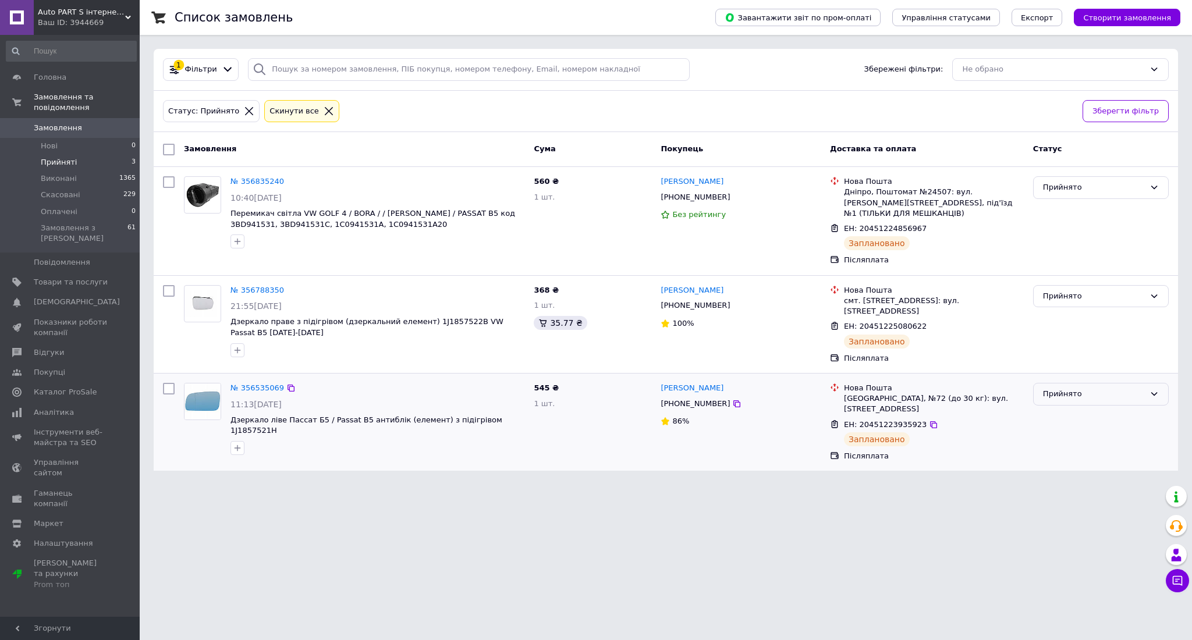
click at [1093, 392] on div "Прийнято" at bounding box center [1101, 394] width 136 height 23
click at [1091, 414] on li "Виконано" at bounding box center [1100, 419] width 134 height 22
click at [1074, 290] on div "Прийнято" at bounding box center [1094, 296] width 102 height 12
click at [1075, 310] on li "Виконано" at bounding box center [1100, 321] width 134 height 22
click at [108, 154] on li "Прийняті 3" at bounding box center [71, 162] width 143 height 16
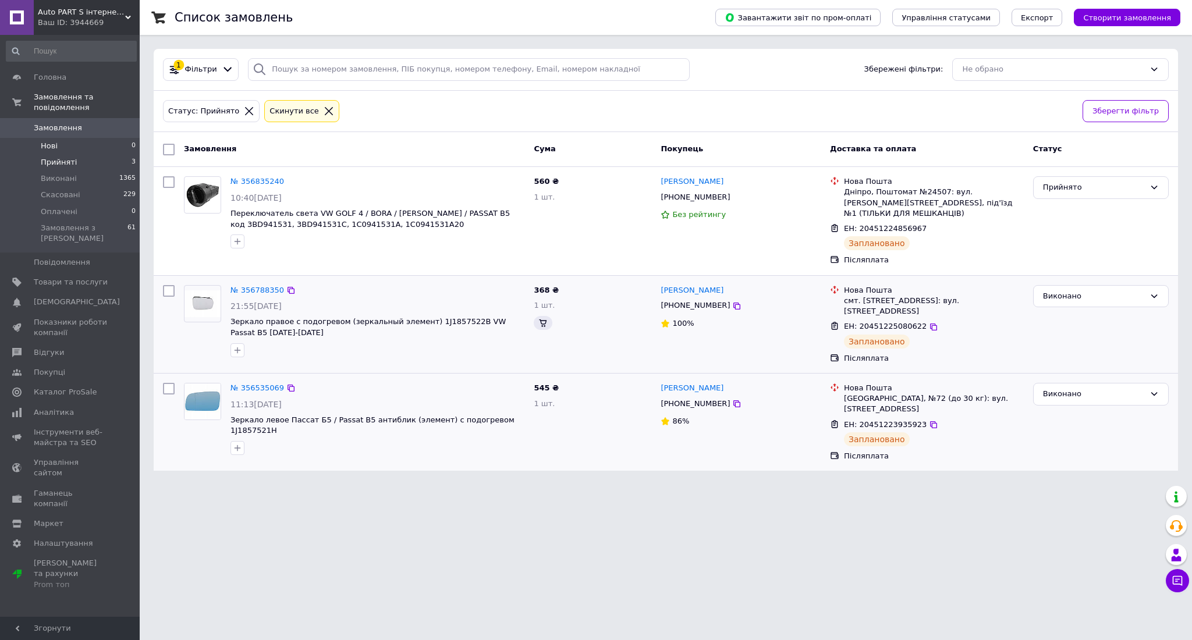
click at [100, 138] on li "Нові 0" at bounding box center [71, 146] width 143 height 16
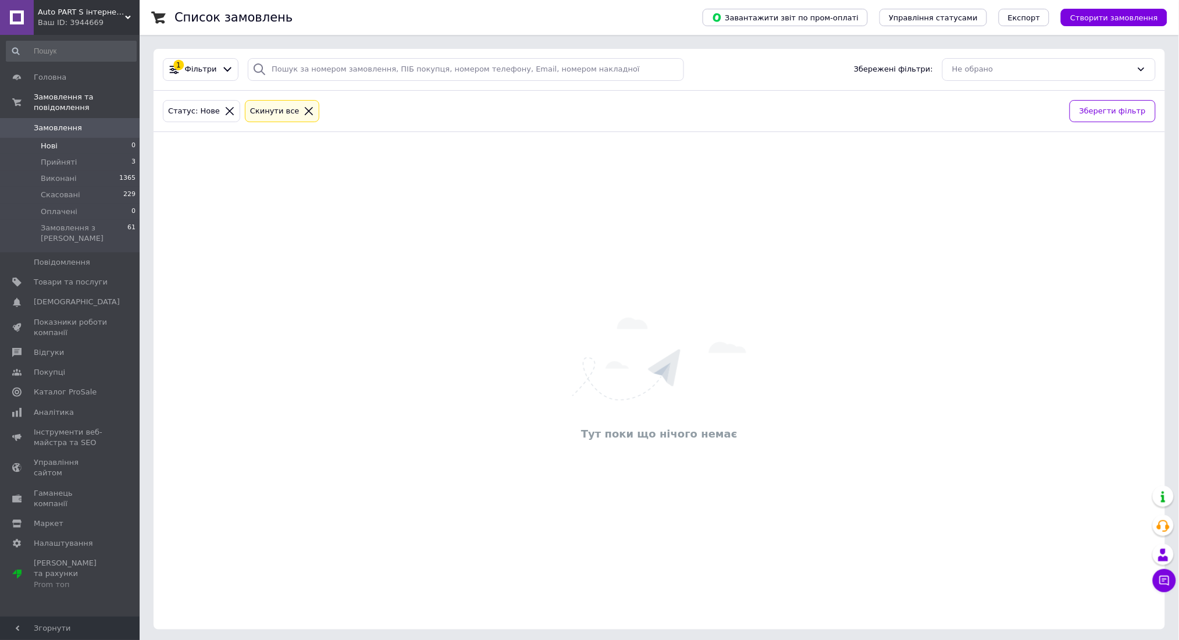
click at [78, 123] on span "Замовлення" at bounding box center [71, 128] width 74 height 10
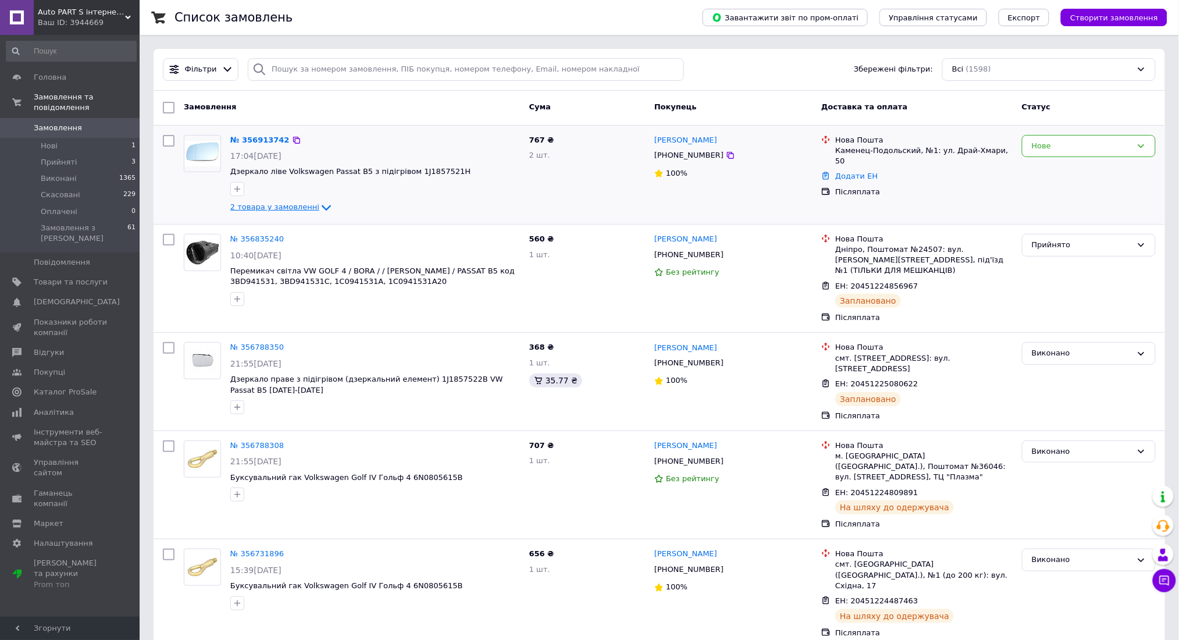
click at [289, 204] on span "2 товара у замовленні" at bounding box center [274, 207] width 89 height 9
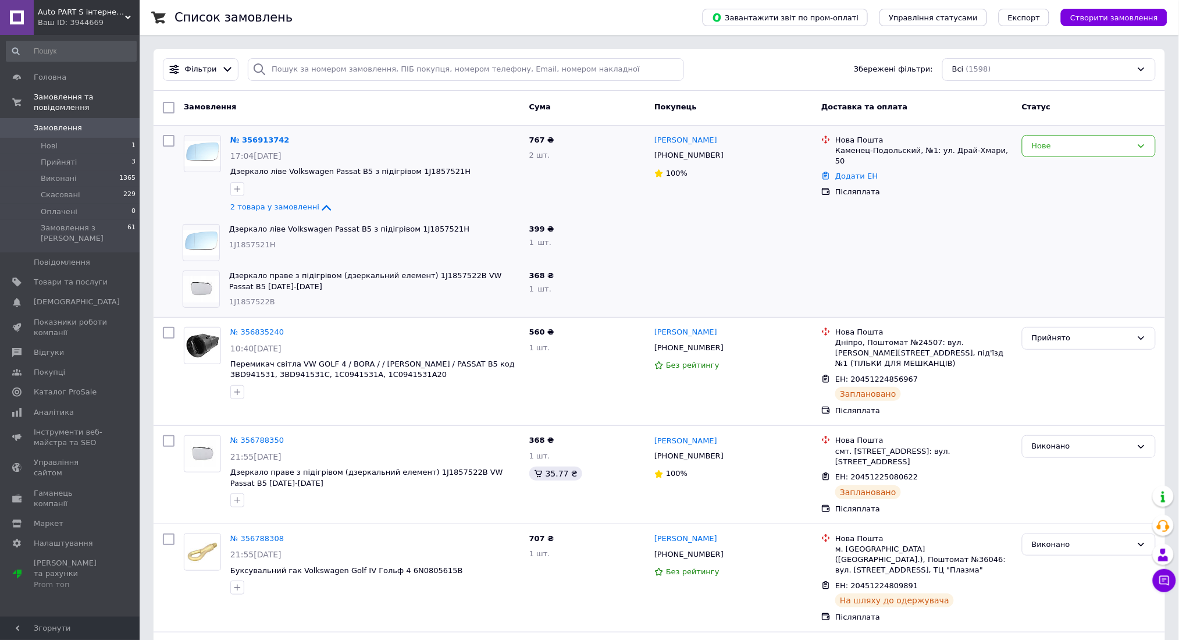
click at [995, 294] on div at bounding box center [917, 289] width 201 height 47
click at [267, 138] on link "№ 356913742" at bounding box center [259, 140] width 59 height 9
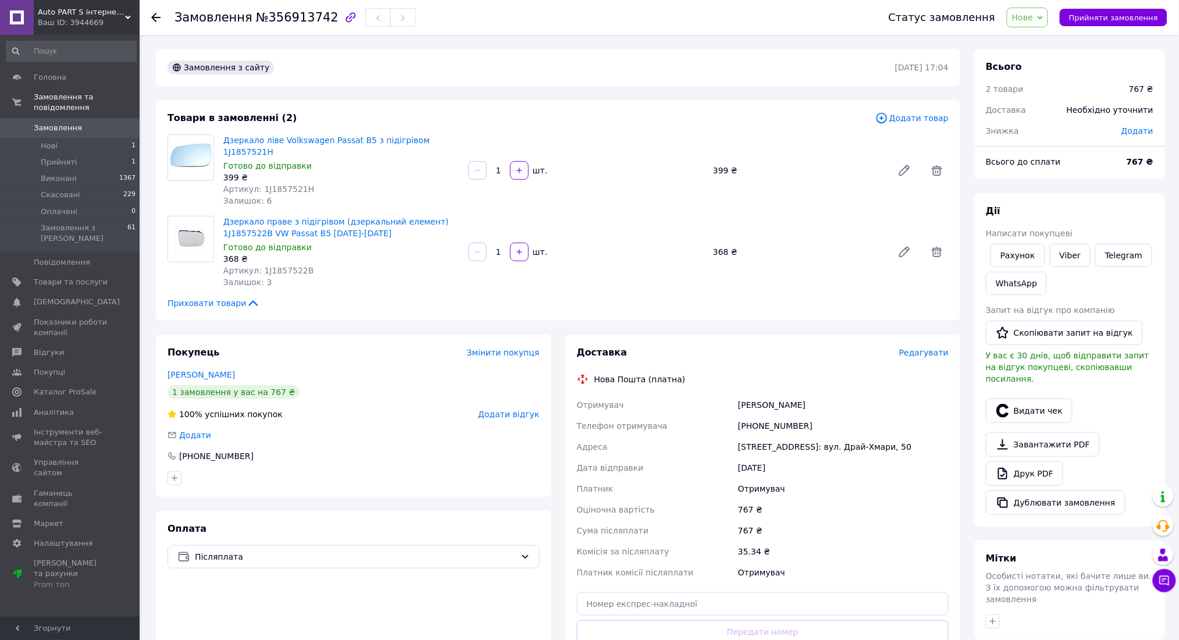
drag, startPoint x: 575, startPoint y: 393, endPoint x: 932, endPoint y: 431, distance: 358.6
click at [932, 431] on div "Отримувач [PERSON_NAME] Телефон отримувача [PHONE_NUMBER] [GEOGRAPHIC_DATA], №1…" at bounding box center [763, 488] width 377 height 189
copy div "Отримувач [PERSON_NAME] Телефон отримувача [PHONE_NUMBER] [GEOGRAPHIC_DATA], №1…"
click at [75, 23] on div "Ваш ID: 3944669" at bounding box center [89, 22] width 102 height 10
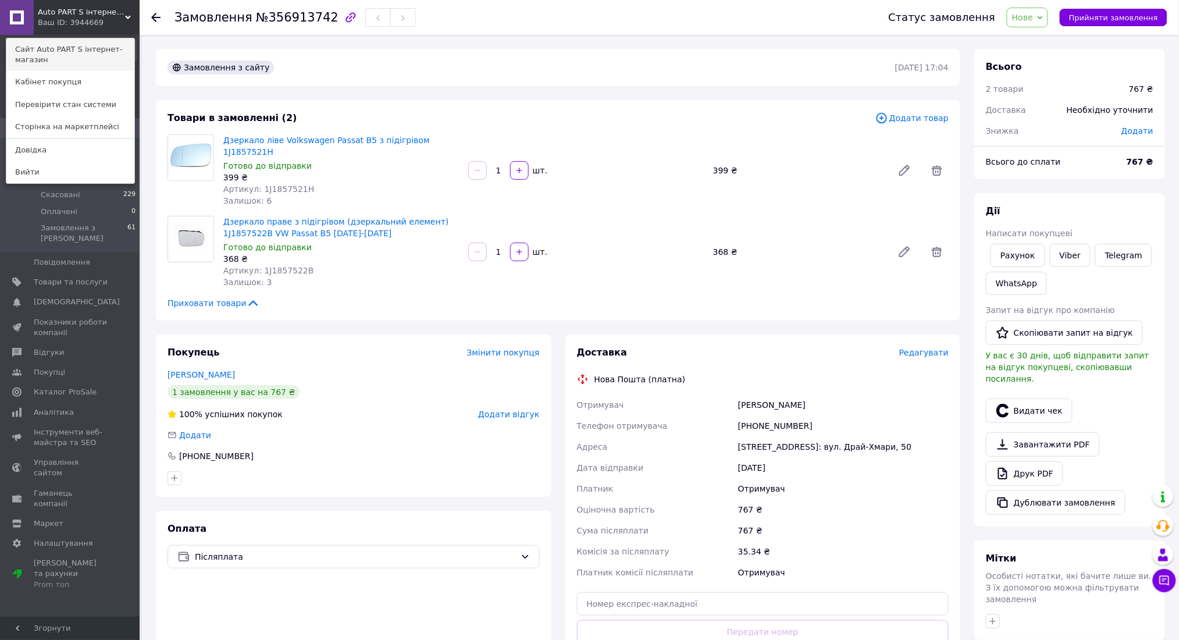
click at [74, 57] on link "Сайт Аuto PART S інтернет-магазин" at bounding box center [70, 54] width 128 height 33
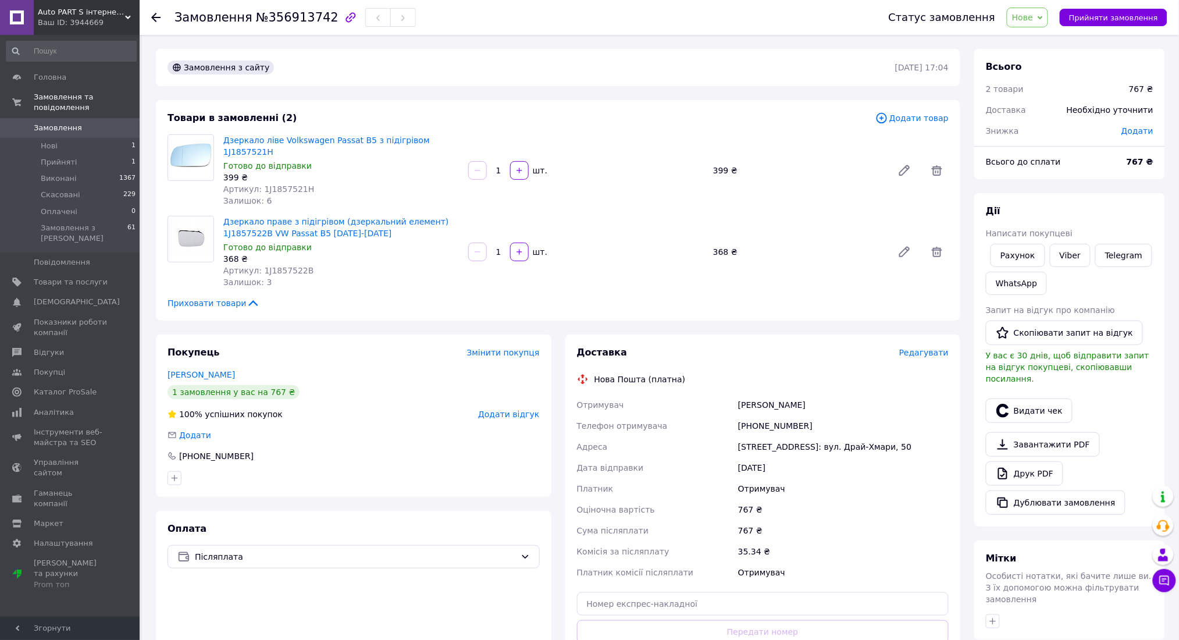
click at [1046, 13] on span "Нове" at bounding box center [1027, 18] width 41 height 20
click at [1045, 38] on li "Прийнято" at bounding box center [1035, 40] width 54 height 17
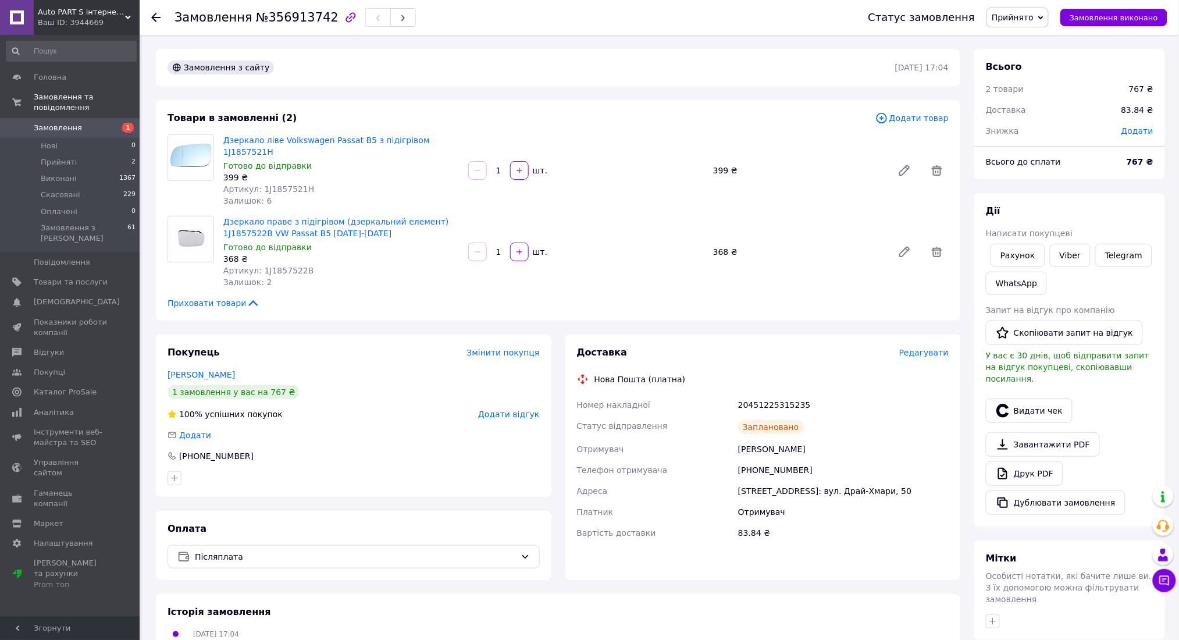
click at [153, 19] on use at bounding box center [155, 17] width 9 height 9
